Goal: Task Accomplishment & Management: Manage account settings

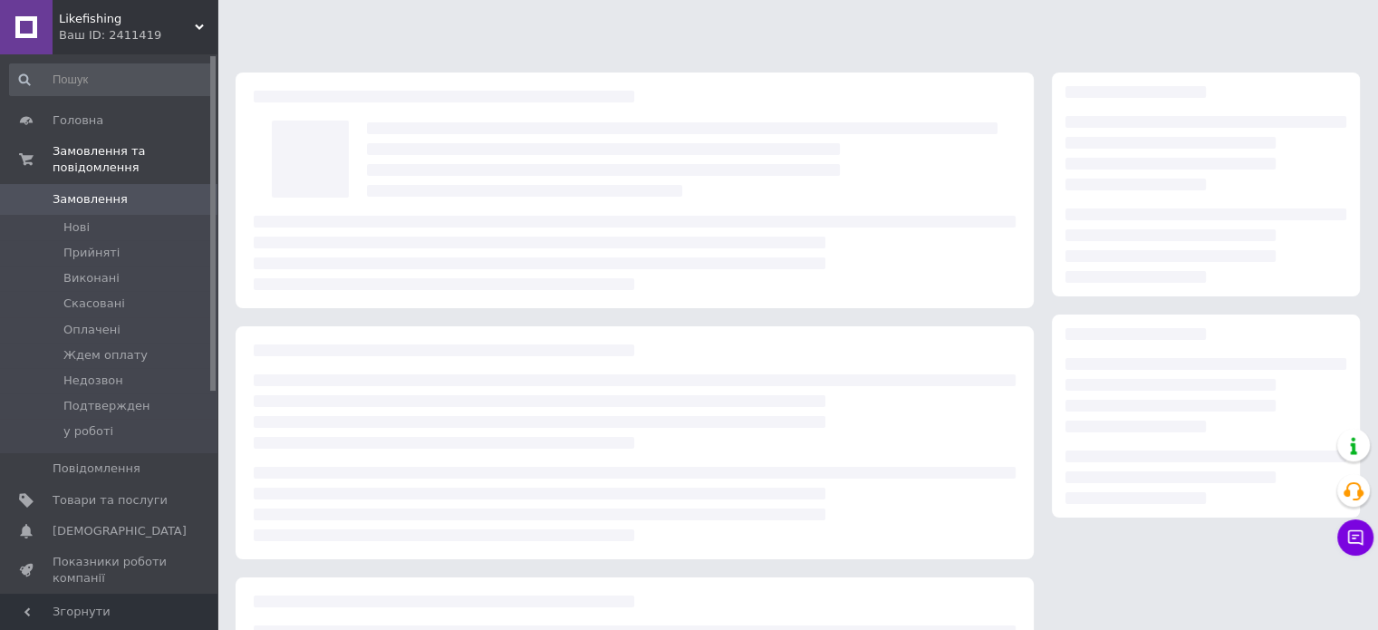
scroll to position [198, 0]
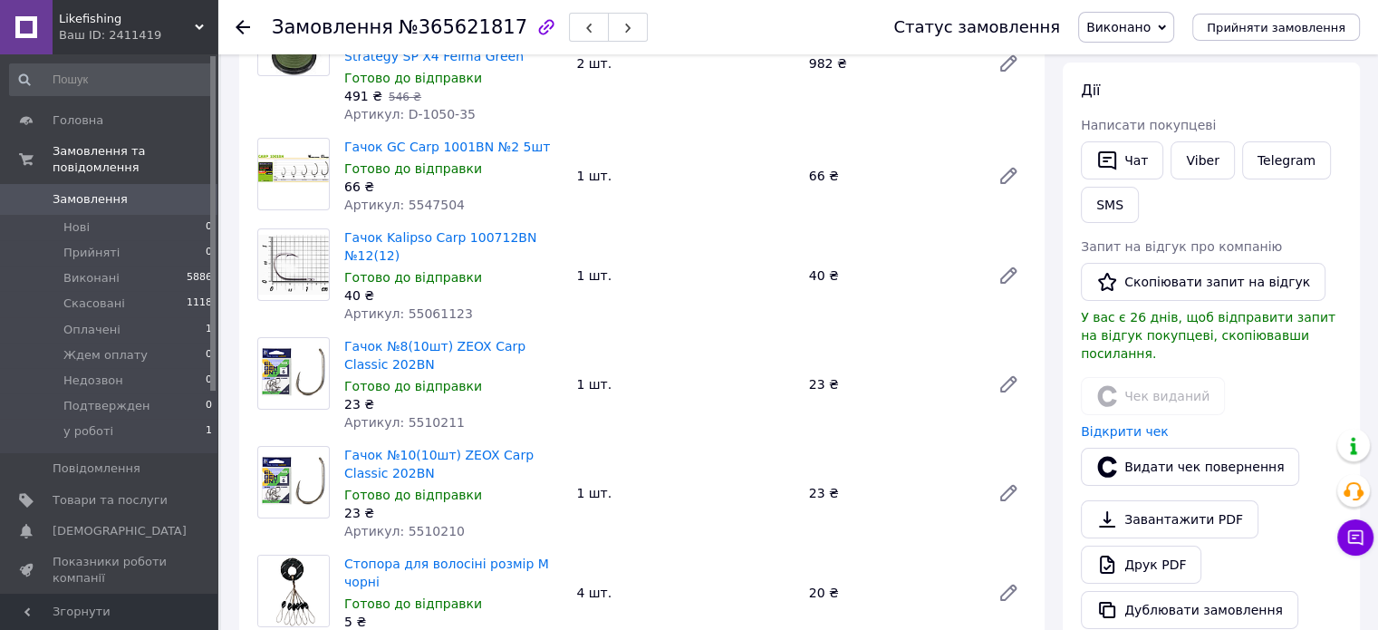
drag, startPoint x: 682, startPoint y: 468, endPoint x: 702, endPoint y: 492, distance: 31.6
click at [682, 467] on div "Гачок №10(10шт) ZEOX Carp Classic 202BN Готово до відправки 23 ₴ Артикул: 55102…" at bounding box center [685, 493] width 697 height 102
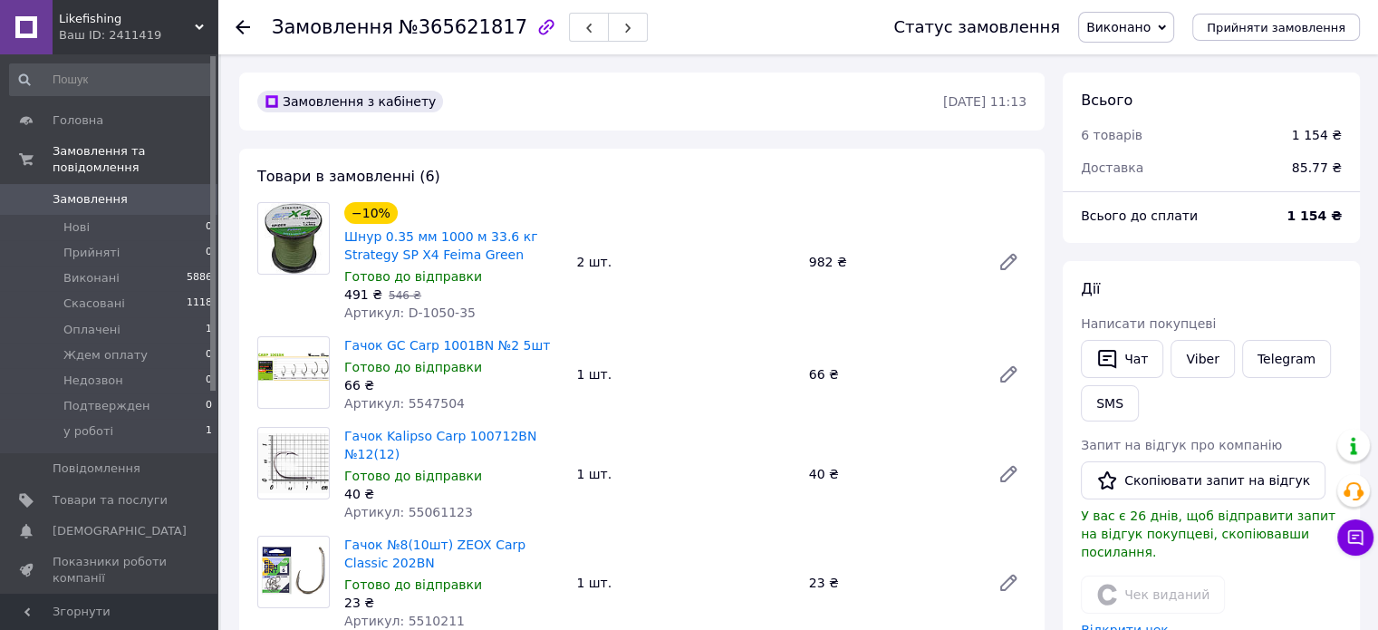
click at [236, 21] on icon at bounding box center [243, 27] width 15 height 15
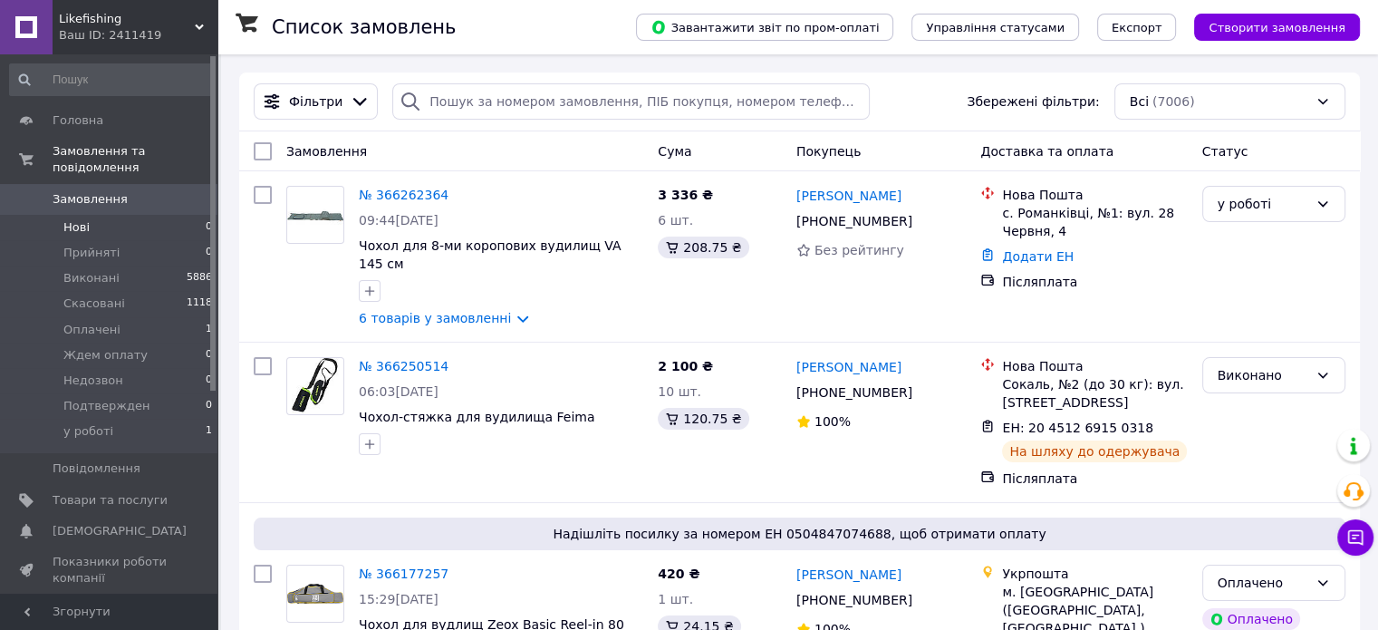
click at [96, 215] on li "Нові 0" at bounding box center [111, 227] width 223 height 25
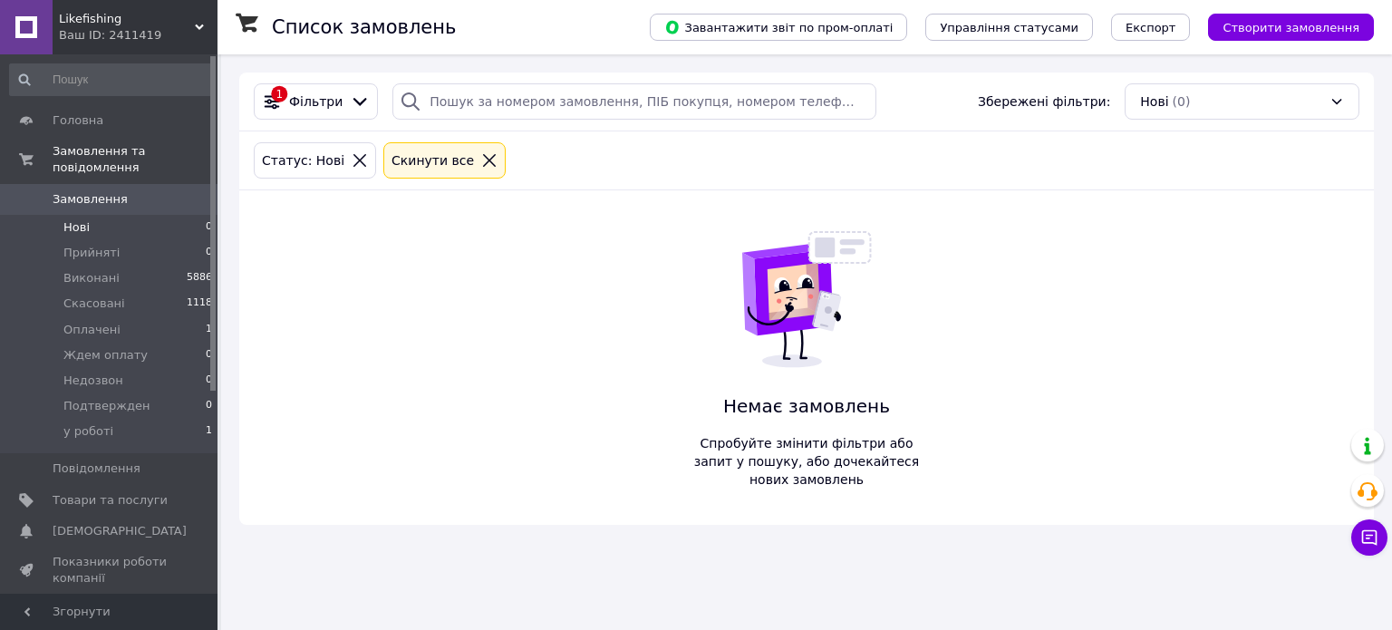
click at [401, 157] on div "Cкинути все" at bounding box center [433, 160] width 90 height 20
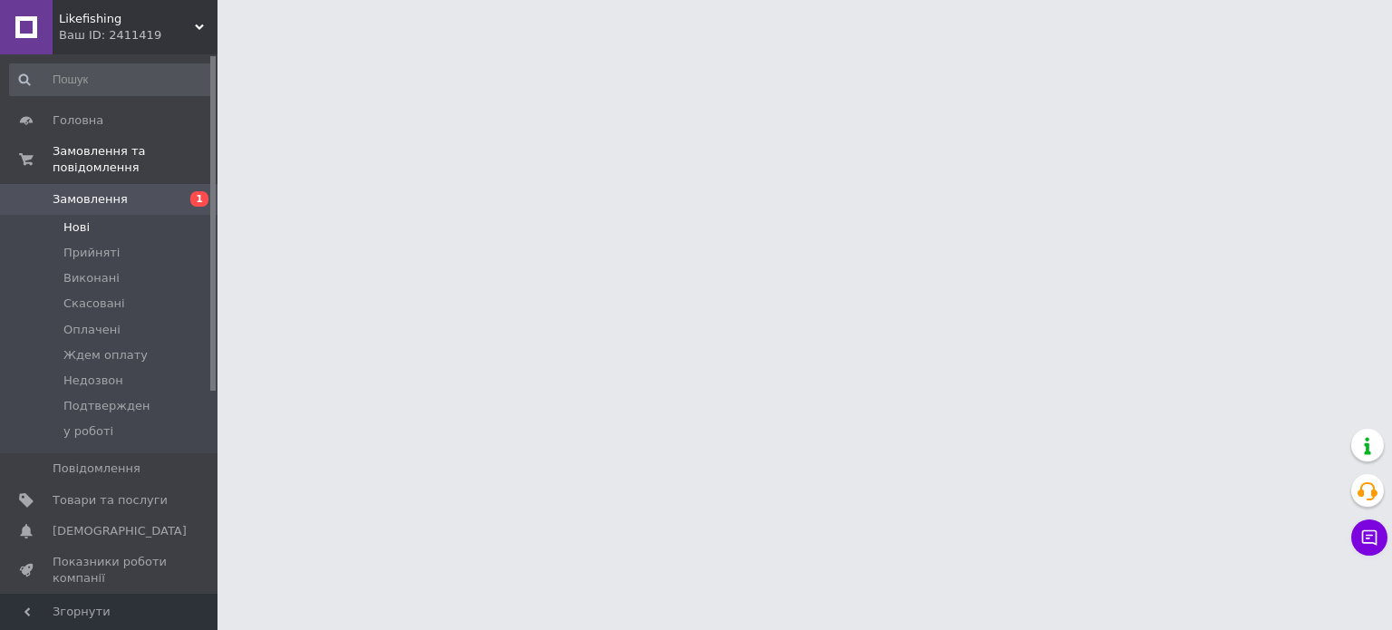
click at [69, 219] on span "Нові" at bounding box center [76, 227] width 26 height 16
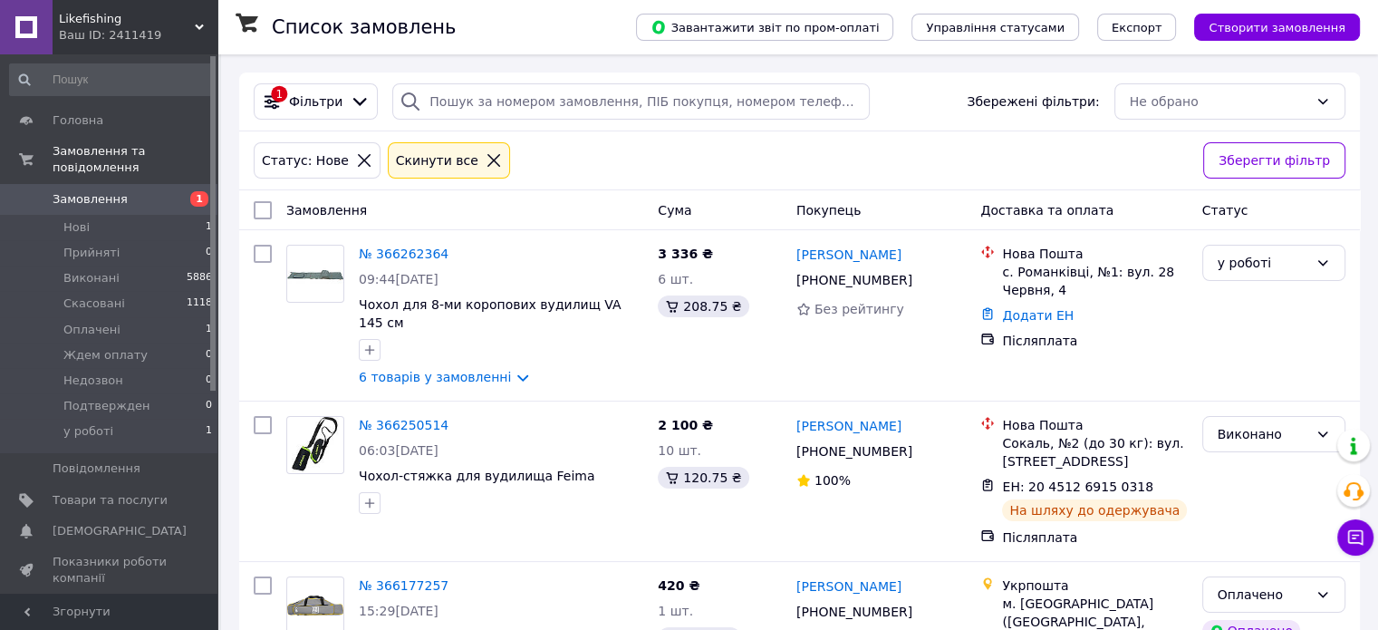
click at [431, 166] on div "Cкинути все" at bounding box center [437, 160] width 90 height 20
click at [356, 160] on icon at bounding box center [364, 160] width 16 height 16
click at [486, 160] on icon at bounding box center [494, 160] width 16 height 16
click at [96, 218] on li "Нові 1" at bounding box center [111, 227] width 223 height 25
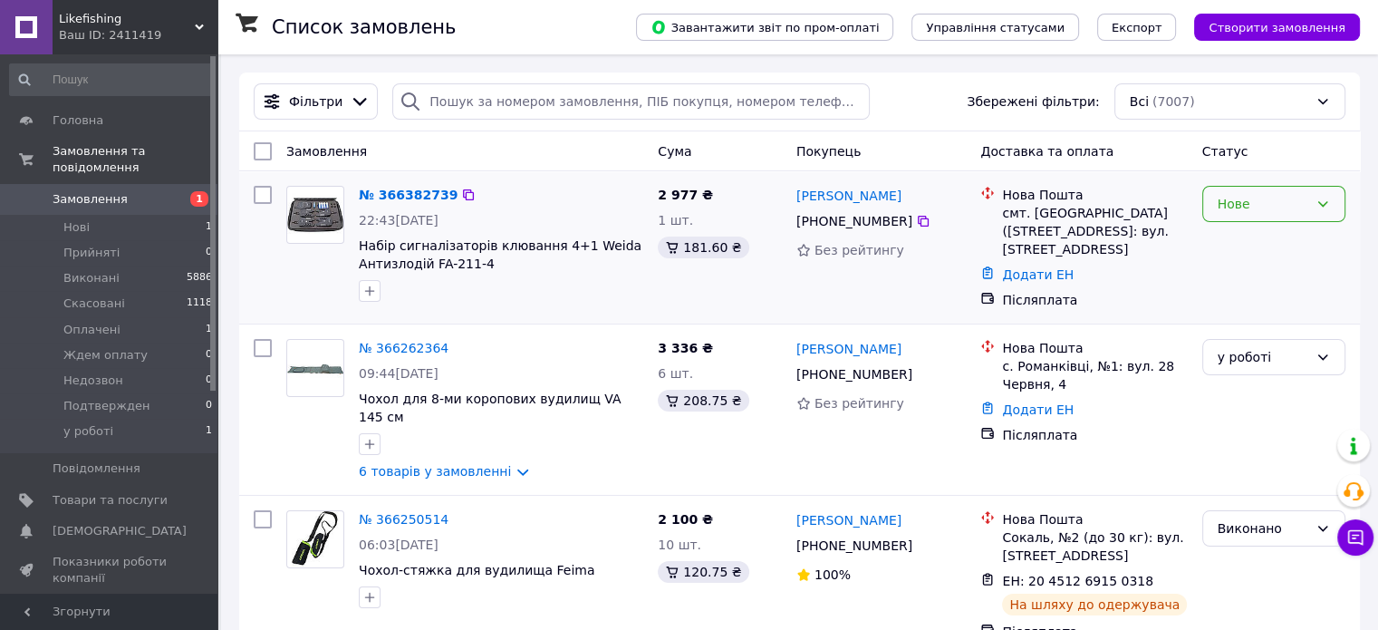
click at [1238, 206] on div "Нове" at bounding box center [1263, 204] width 91 height 20
click at [1236, 247] on li "Прийнято" at bounding box center [1273, 243] width 141 height 33
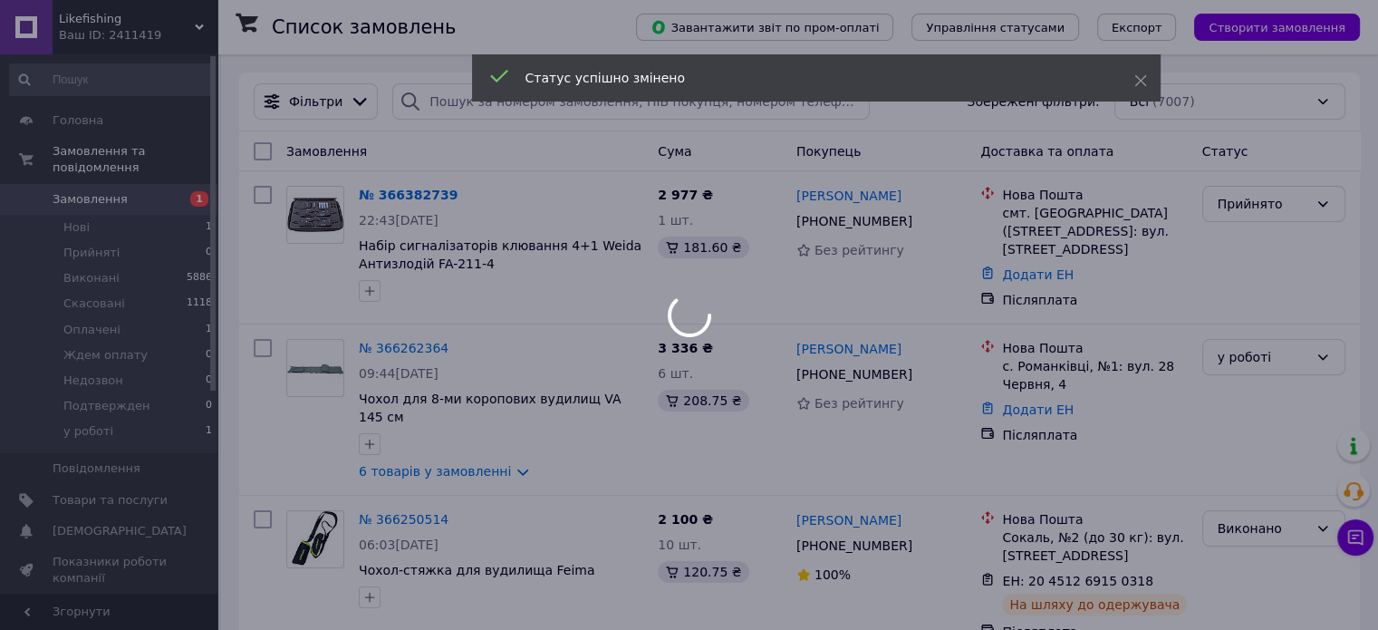
click at [405, 195] on div at bounding box center [689, 315] width 1378 height 630
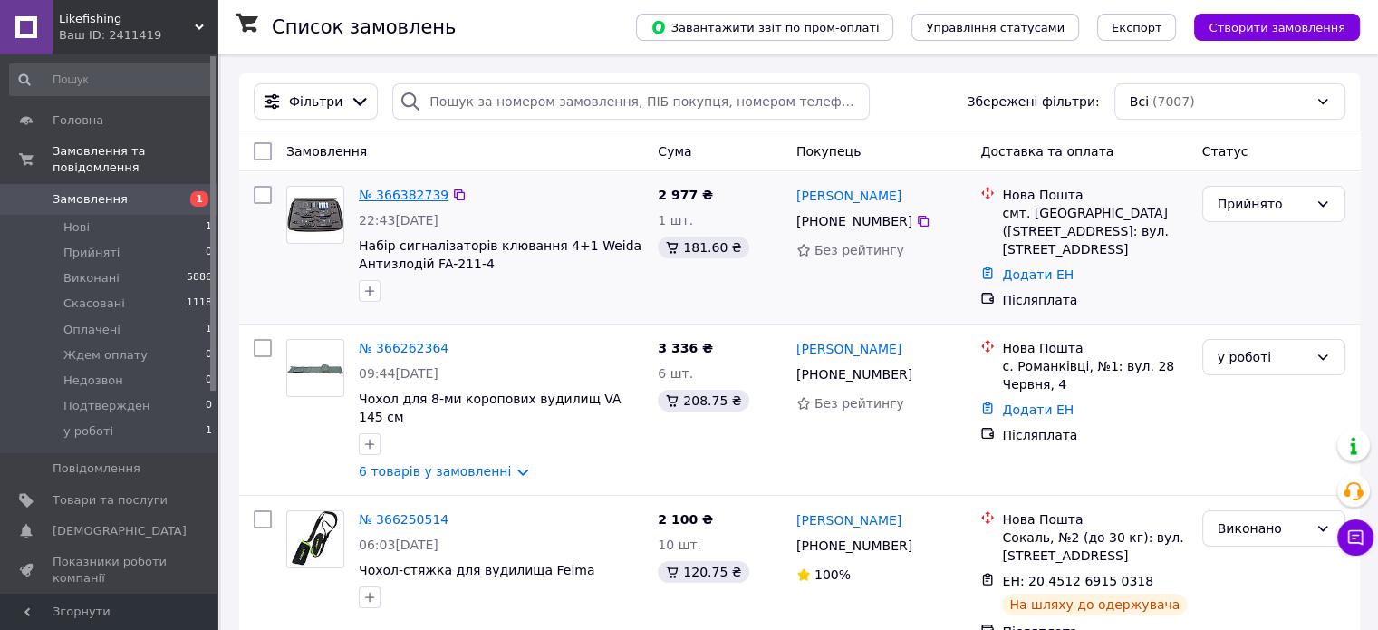
click at [393, 198] on link "№ 366382739" at bounding box center [404, 195] width 90 height 15
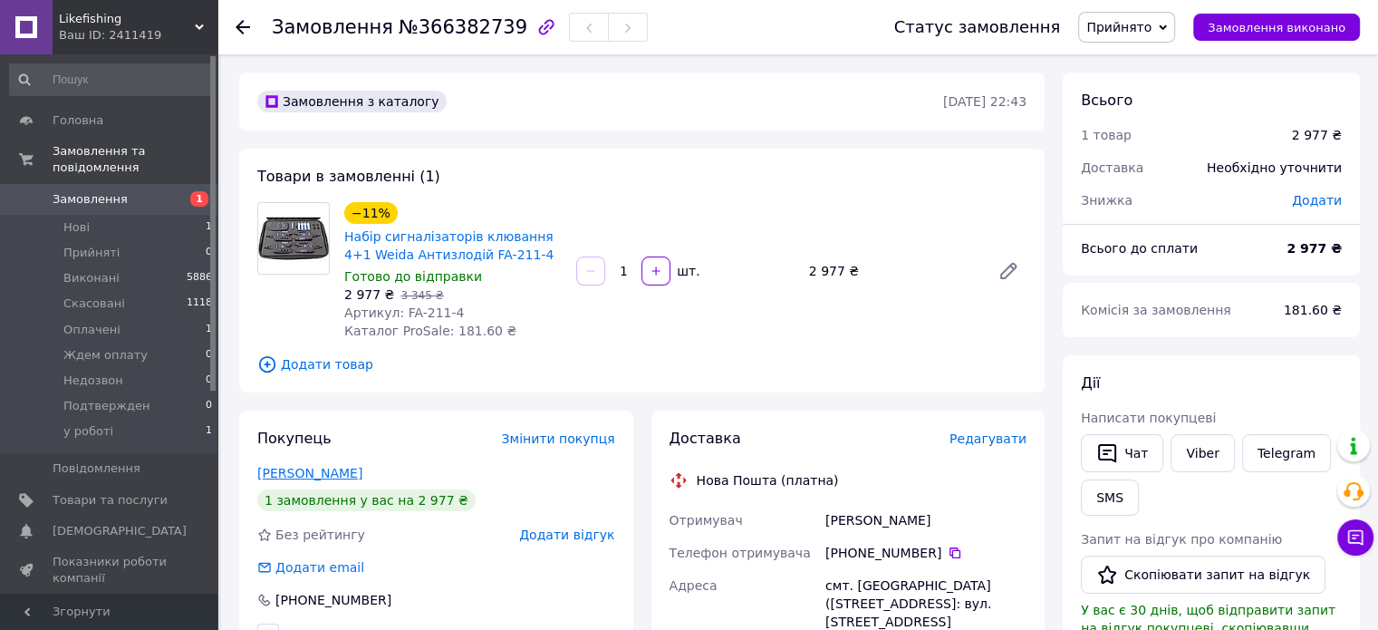
click at [333, 478] on link "Марчук Сергій" at bounding box center [309, 473] width 105 height 15
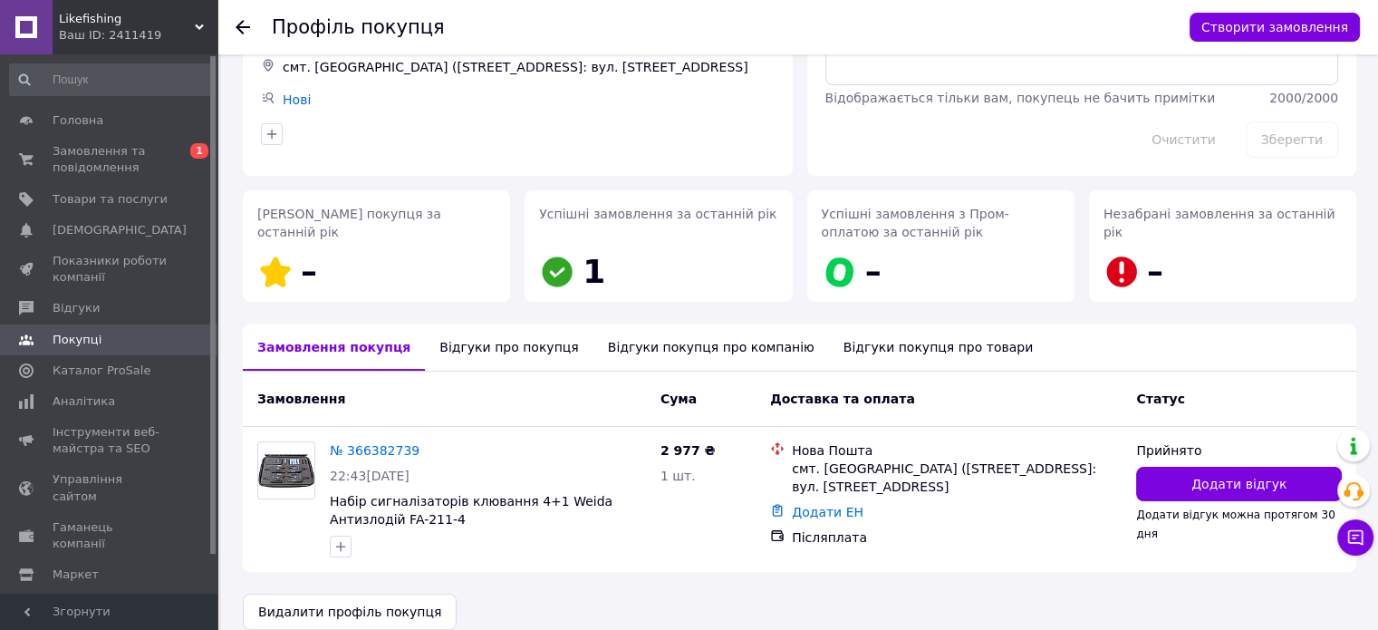
scroll to position [162, 0]
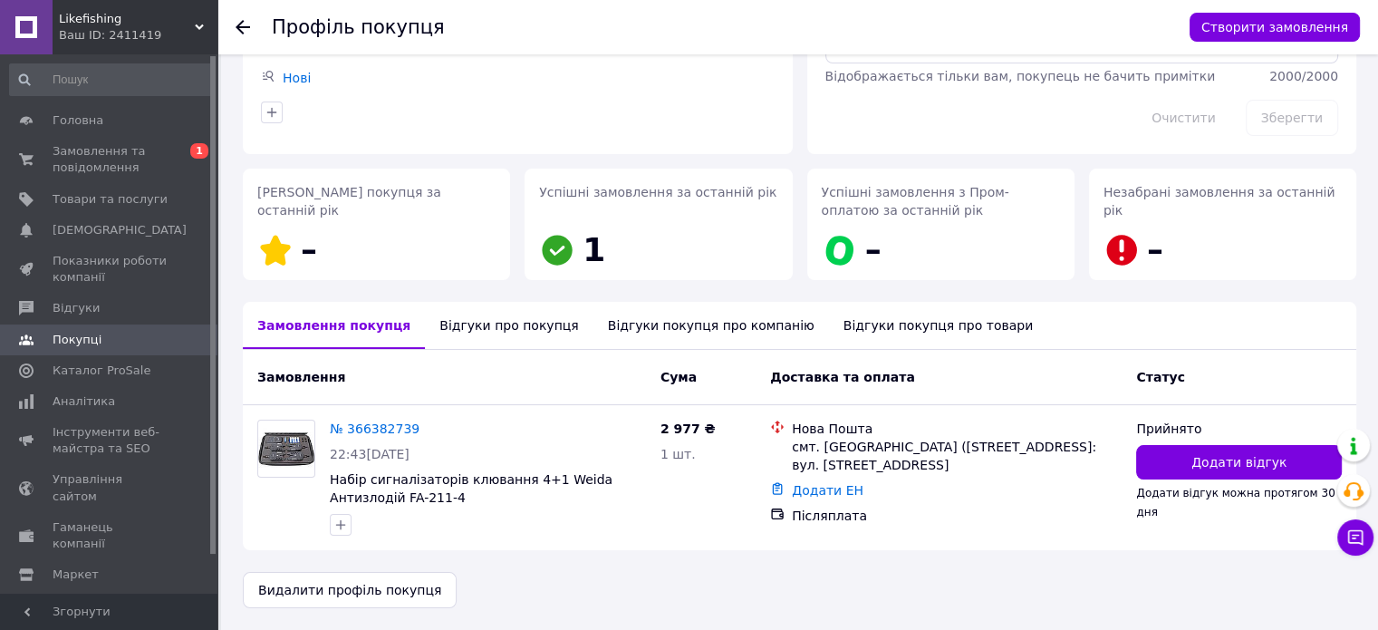
click at [453, 324] on div "Відгуки про покупця" at bounding box center [509, 325] width 168 height 47
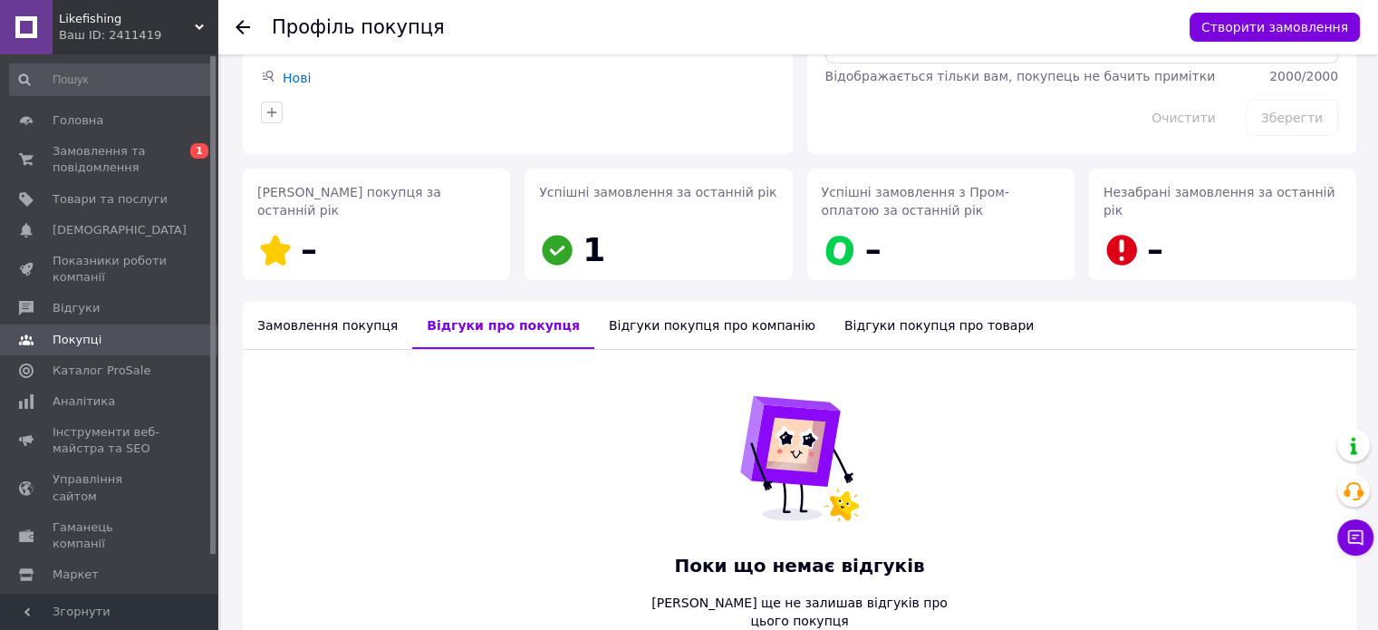
click at [652, 329] on div "Відгуки покупця про компанію" at bounding box center [713, 325] width 236 height 47
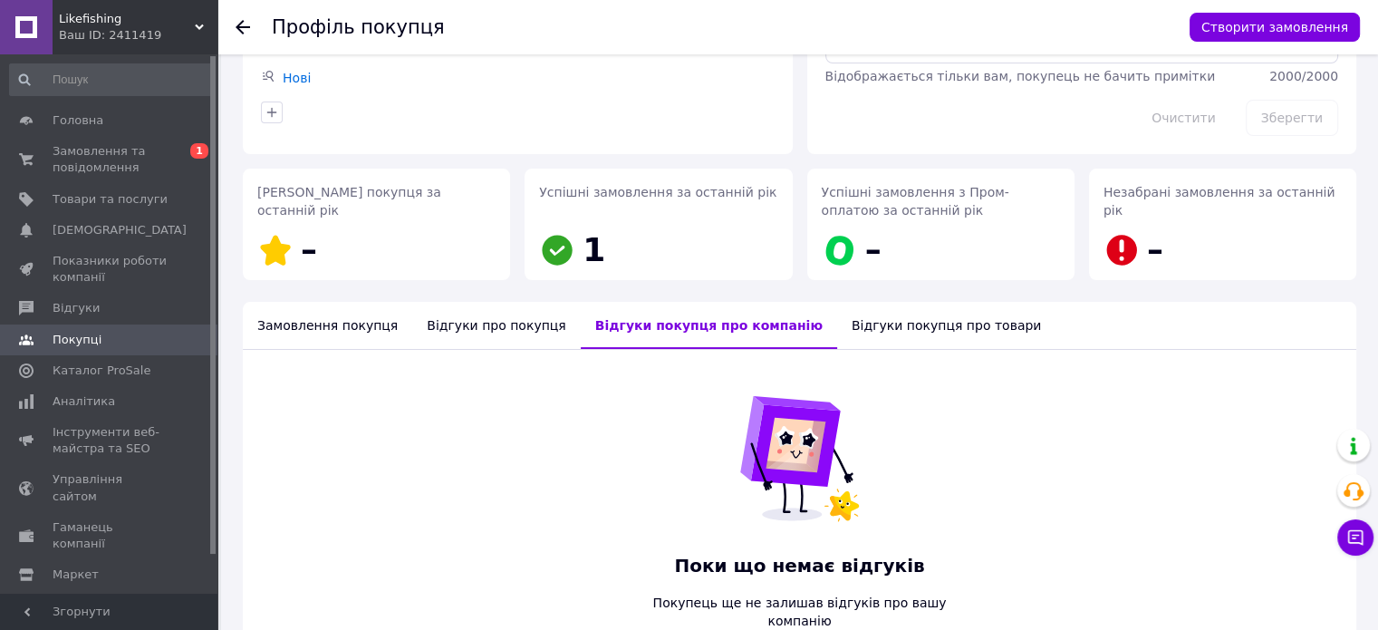
click at [837, 333] on div "Відгуки покупця про товари" at bounding box center [946, 325] width 218 height 47
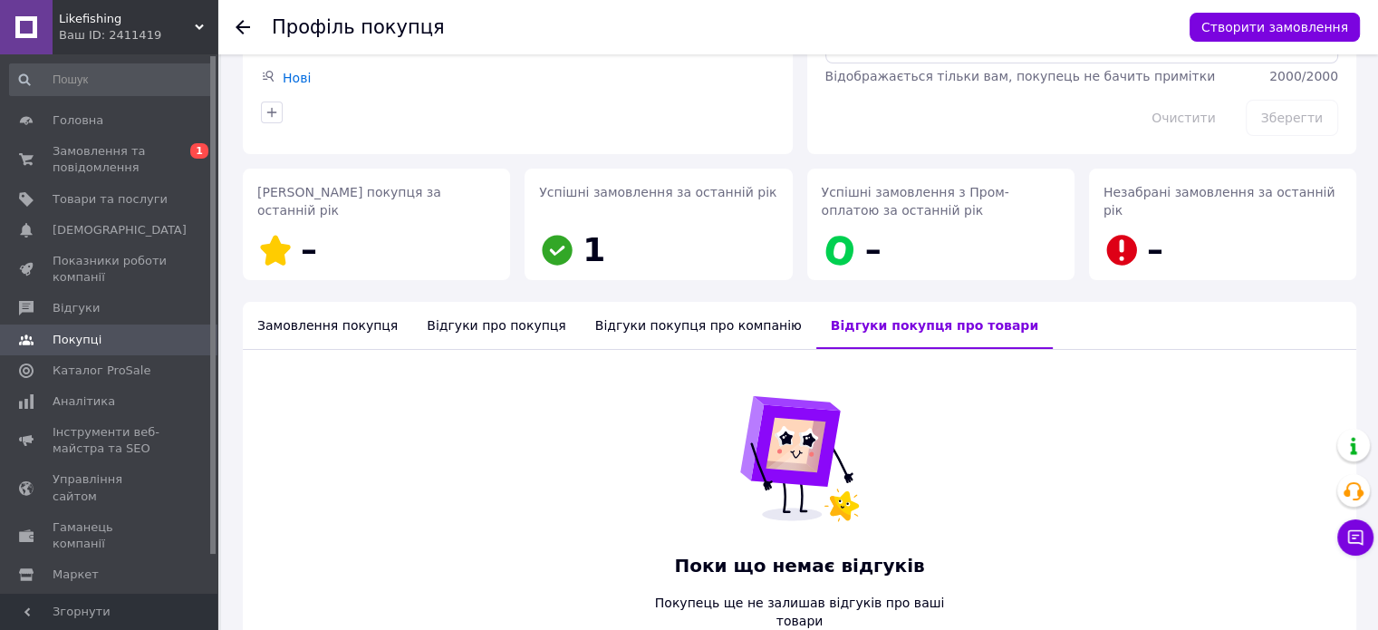
click at [453, 326] on div "Відгуки про покупця" at bounding box center [496, 325] width 168 height 47
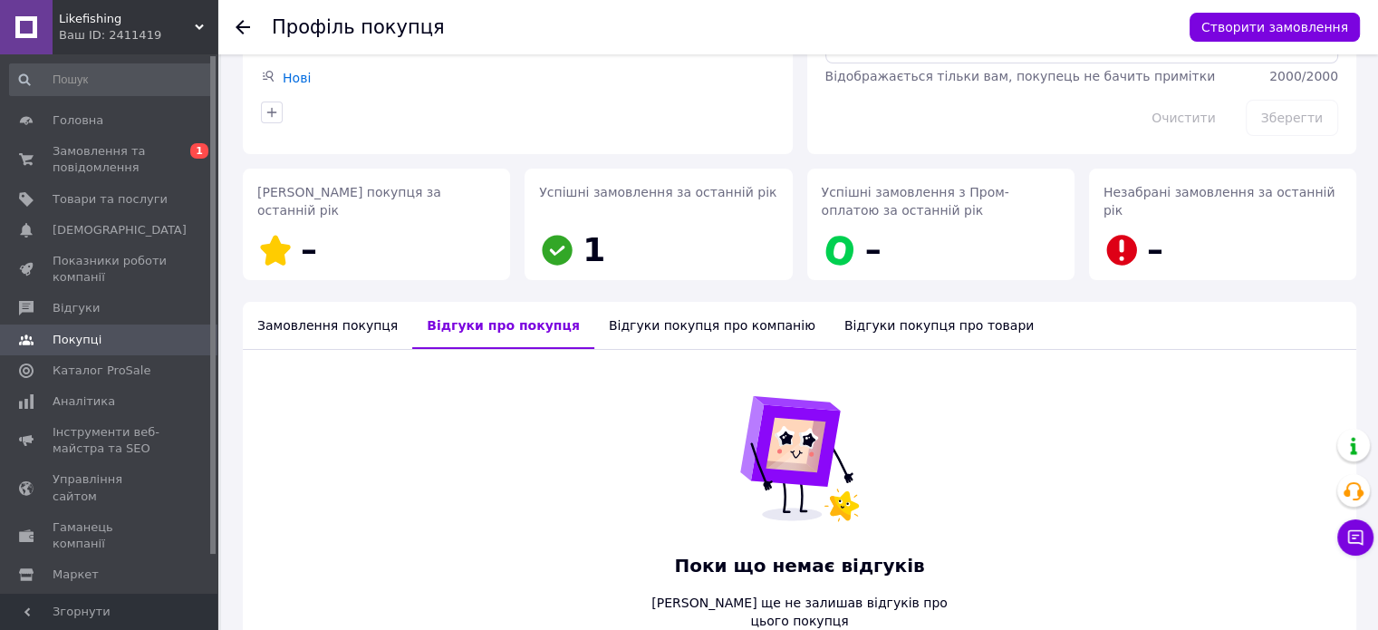
click at [327, 332] on div "Замовлення покупця" at bounding box center [327, 325] width 169 height 47
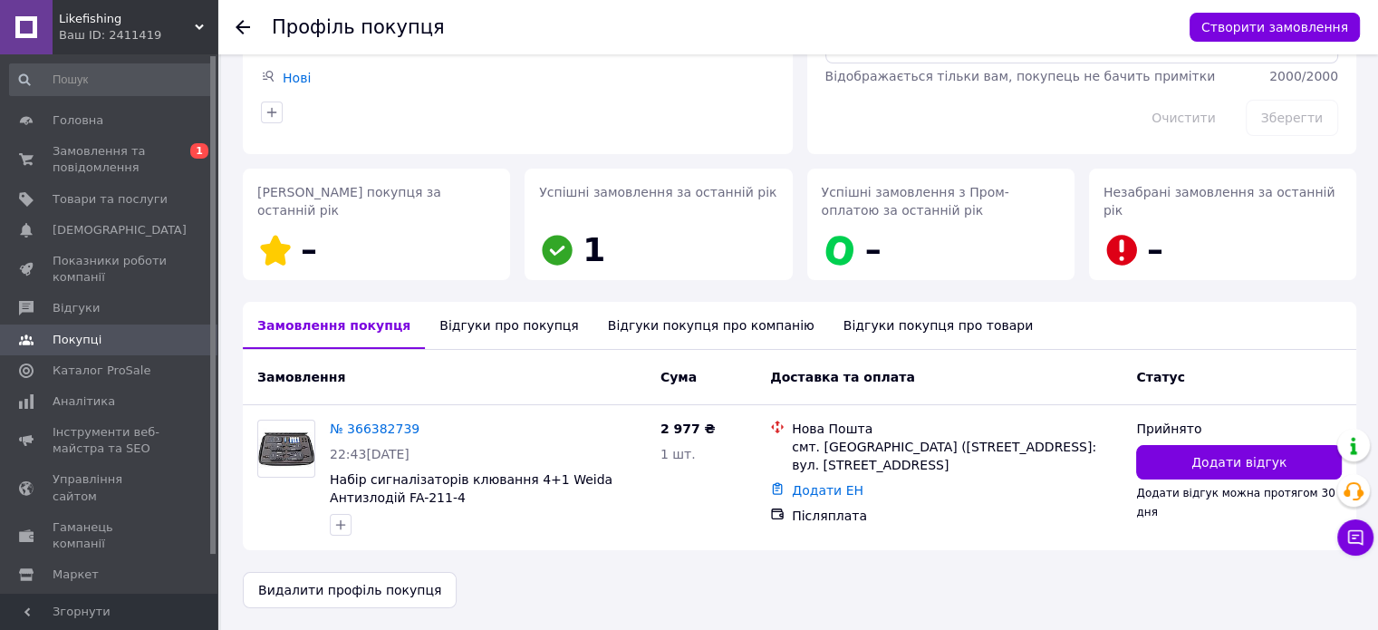
click at [475, 328] on div "Відгуки про покупця" at bounding box center [509, 325] width 168 height 47
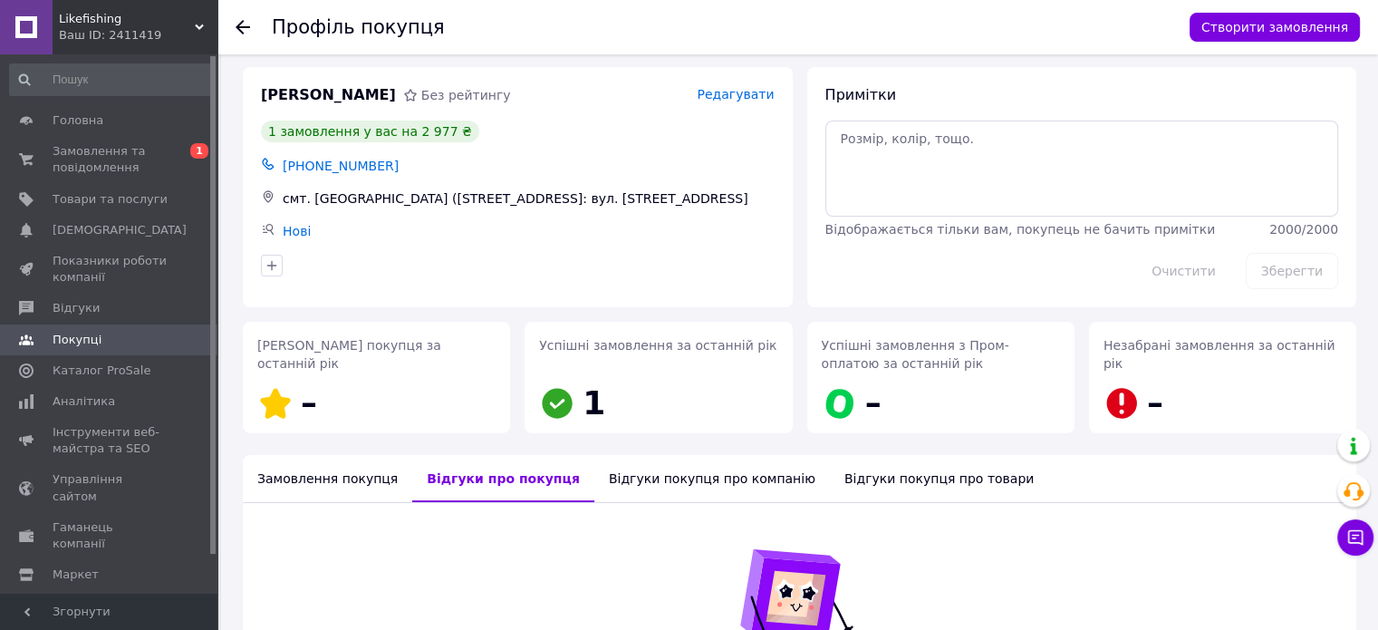
scroll to position [0, 0]
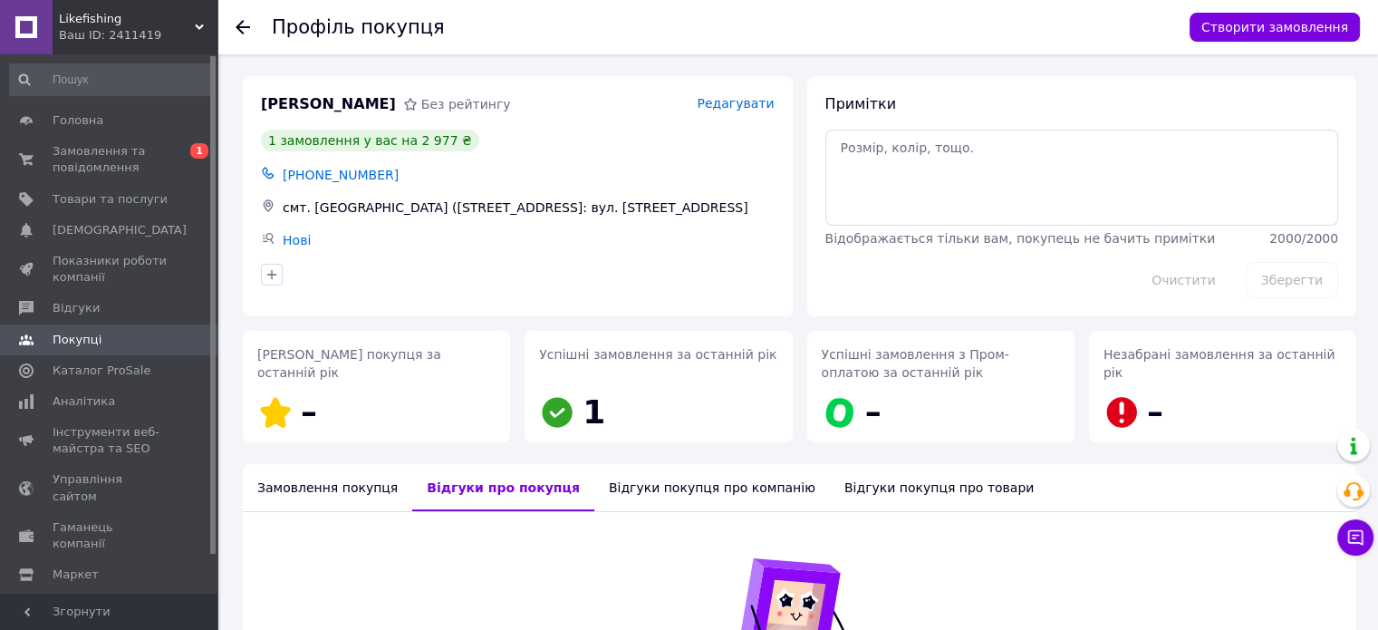
click at [243, 26] on use at bounding box center [243, 27] width 15 height 15
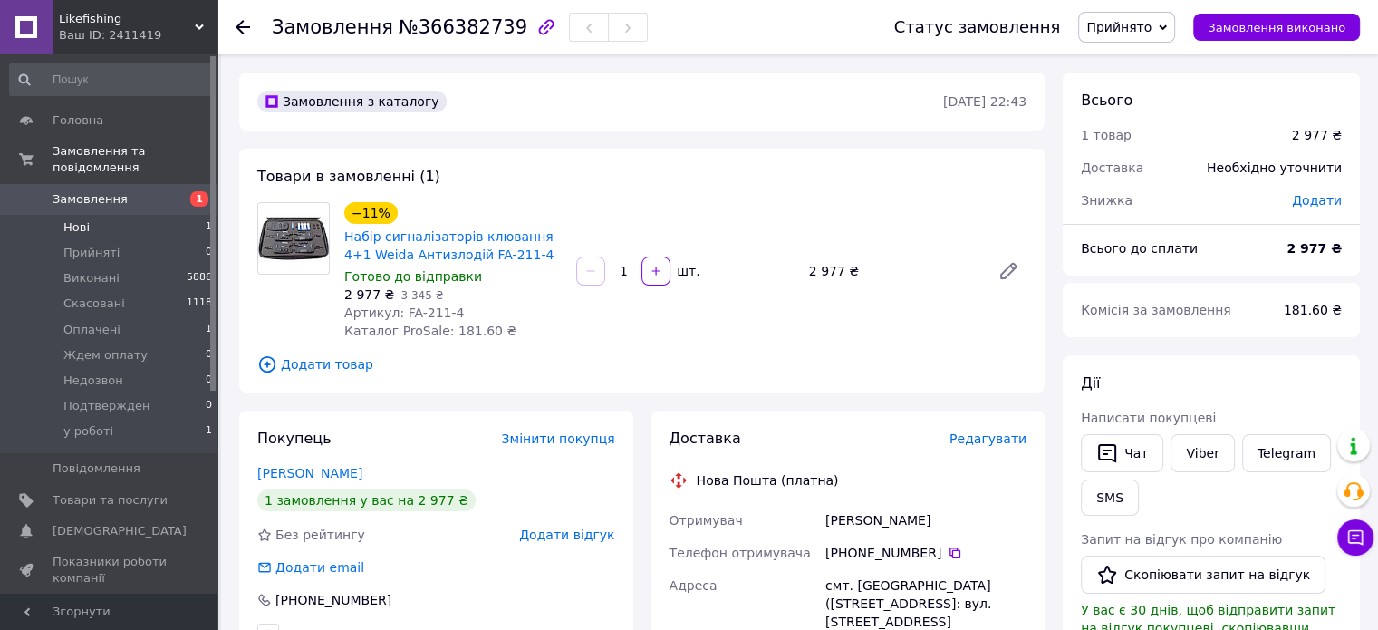
click at [124, 217] on li "Нові 1" at bounding box center [111, 227] width 223 height 25
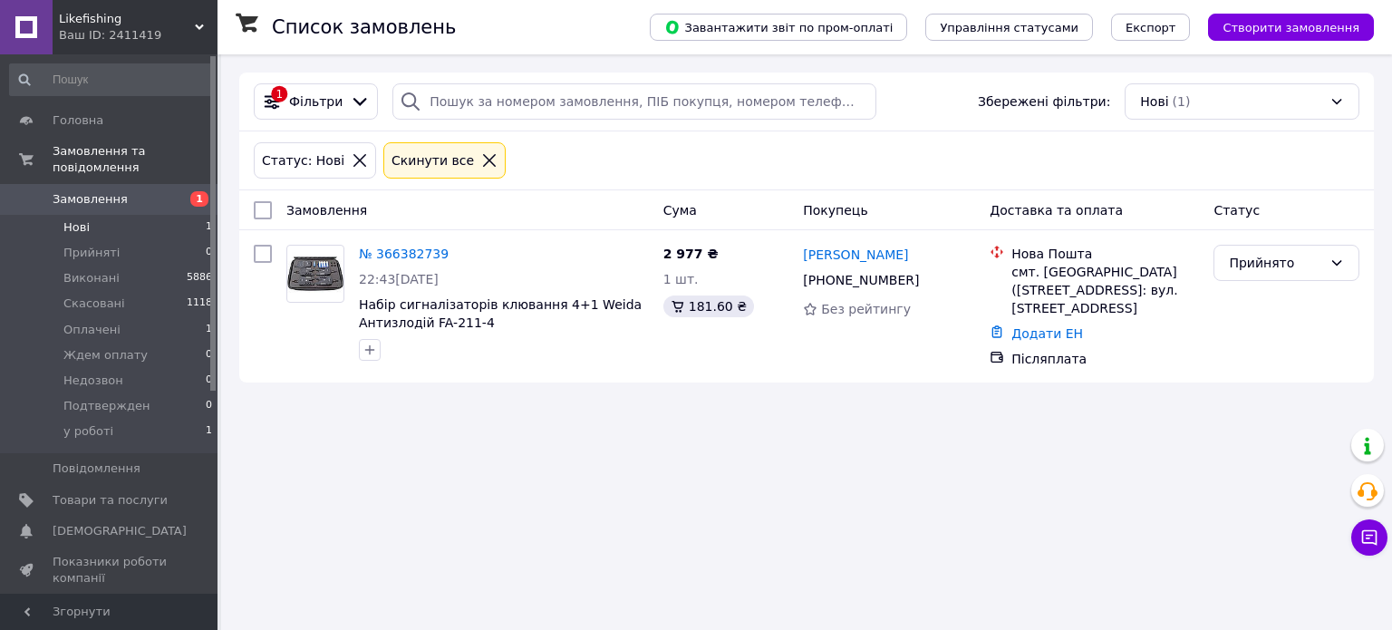
click at [483, 160] on icon at bounding box center [489, 160] width 13 height 13
